Goal: Information Seeking & Learning: Learn about a topic

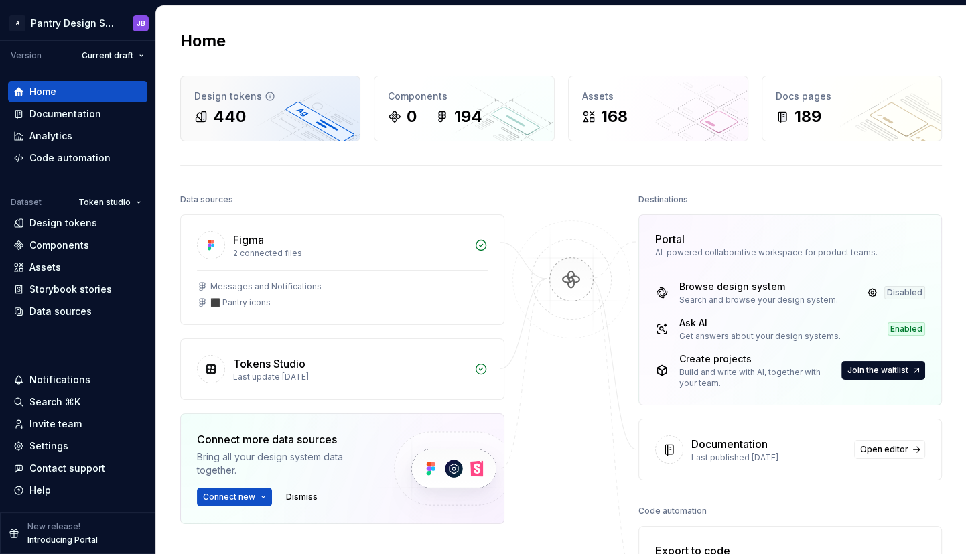
click at [247, 109] on div "440" at bounding box center [270, 116] width 152 height 21
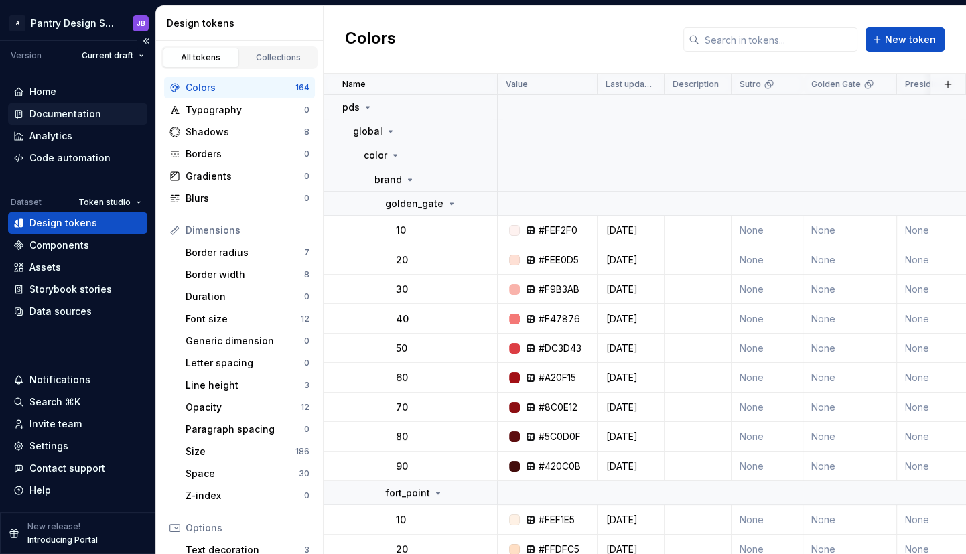
click at [61, 111] on div "Documentation" at bounding box center [65, 113] width 72 height 13
click at [55, 111] on div "Documentation" at bounding box center [65, 113] width 72 height 13
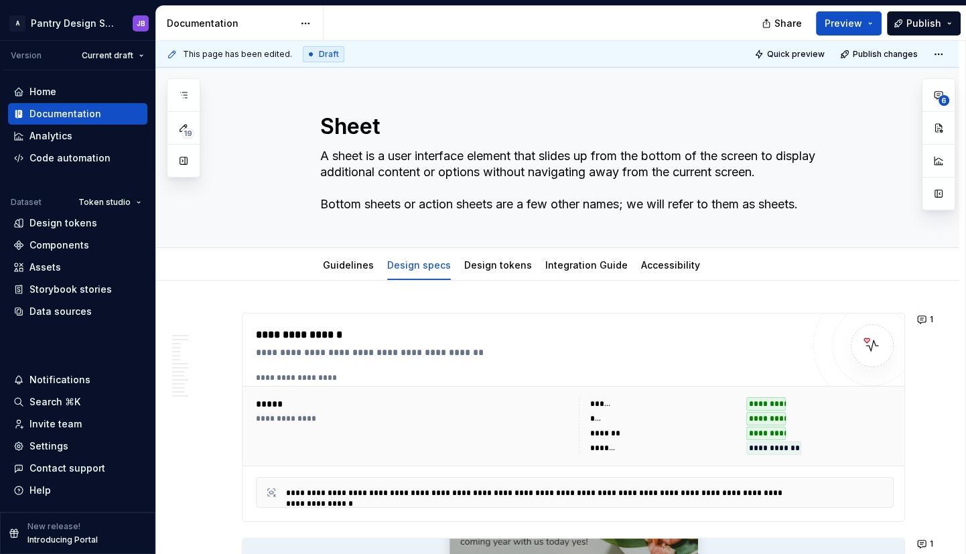
type textarea "*"
